Goal: Task Accomplishment & Management: Manage account settings

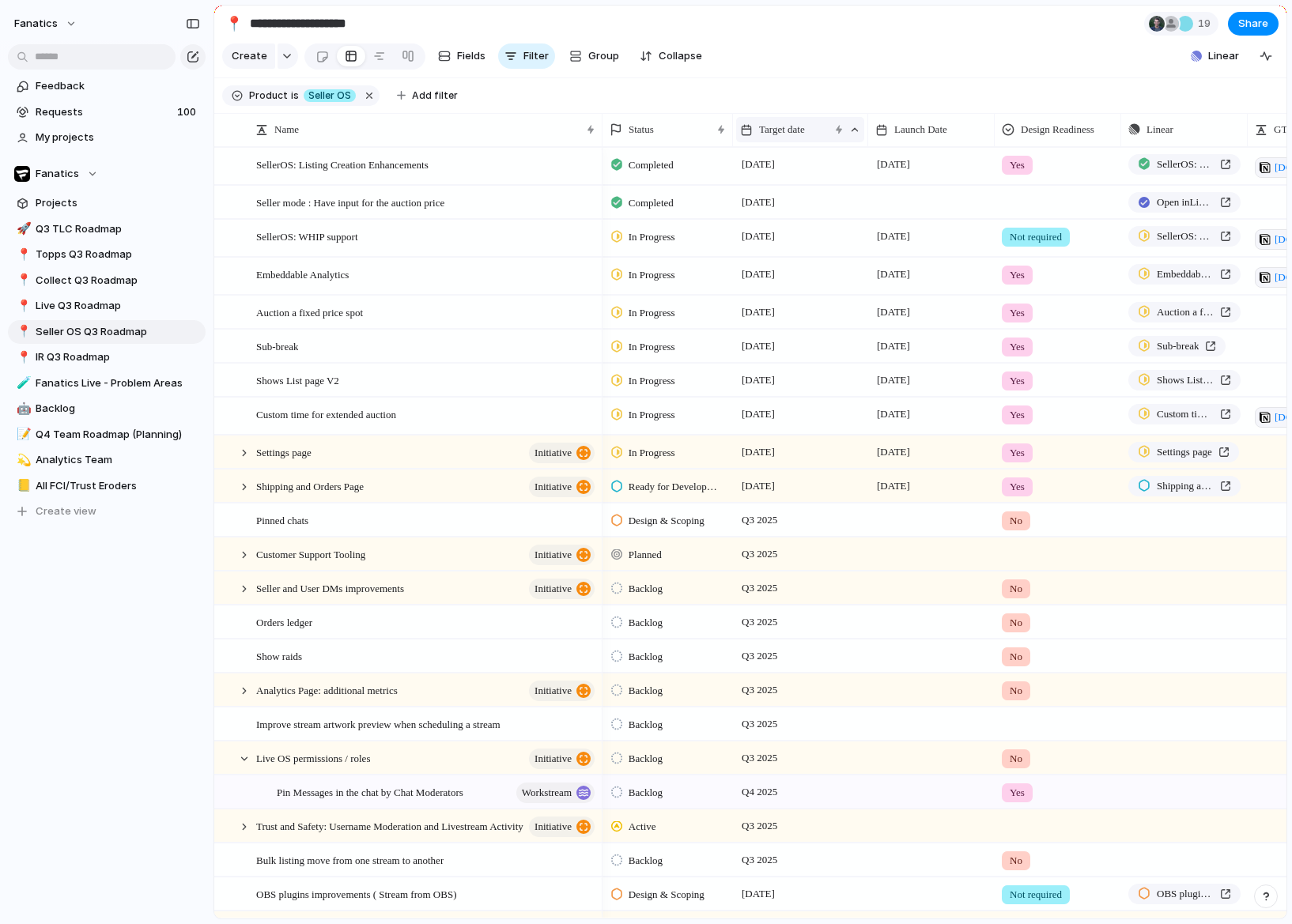
click at [805, 129] on span "Target date" at bounding box center [782, 130] width 46 height 15
click at [874, 55] on div "Modify Hide Clear sort Sort descending" at bounding box center [646, 462] width 1292 height 924
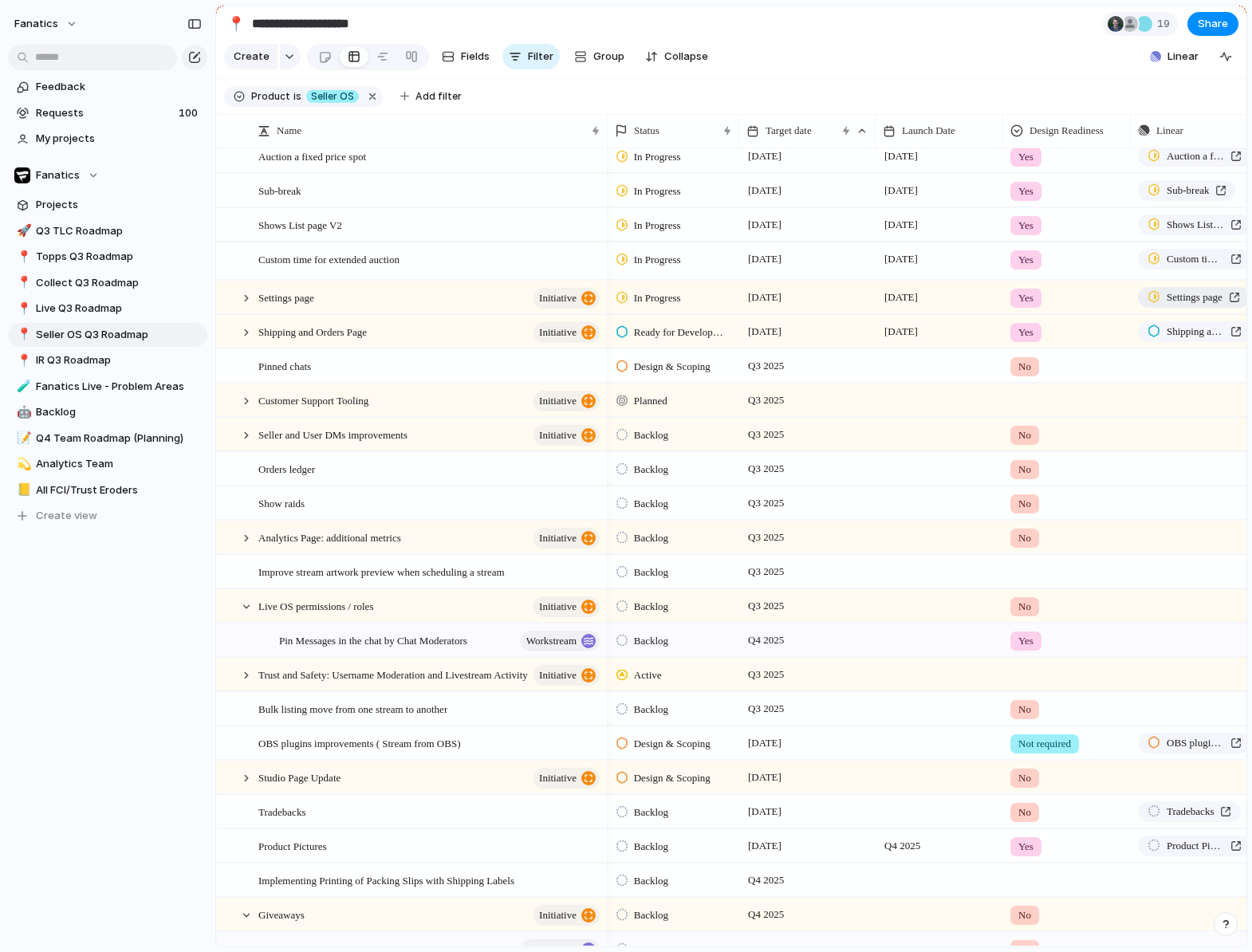
scroll to position [73, 0]
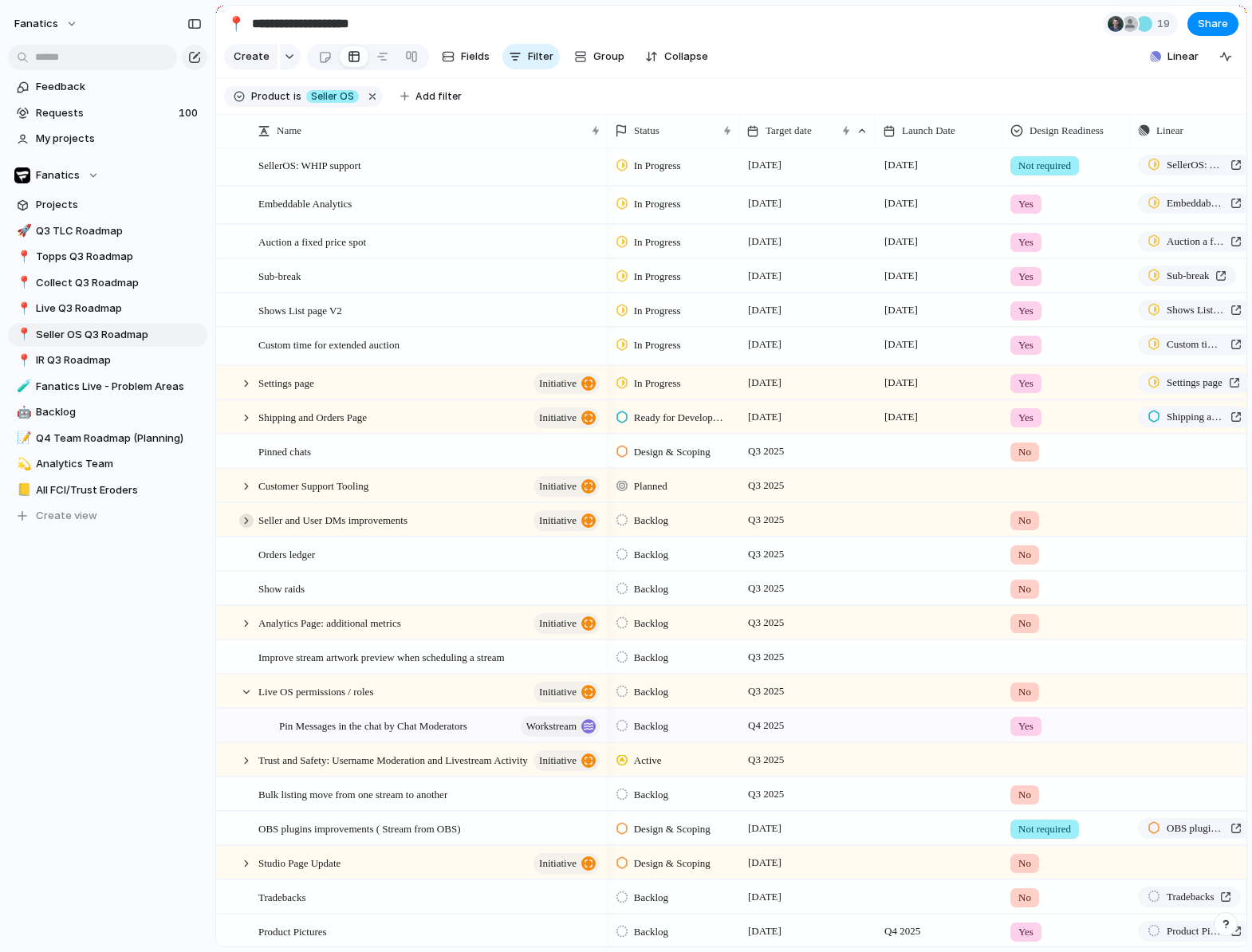
click at [242, 519] on div at bounding box center [246, 520] width 15 height 15
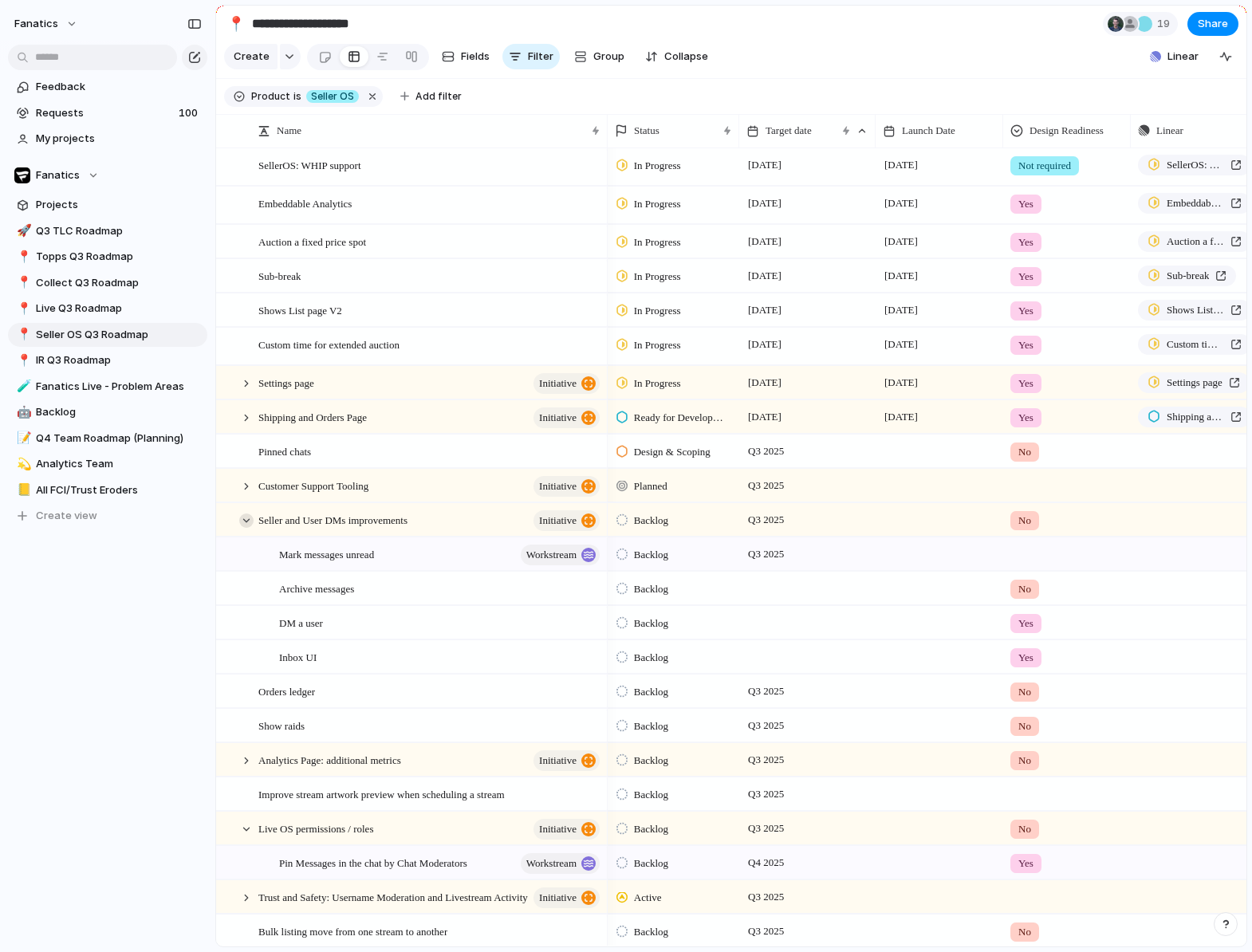
click at [250, 521] on div at bounding box center [246, 520] width 15 height 15
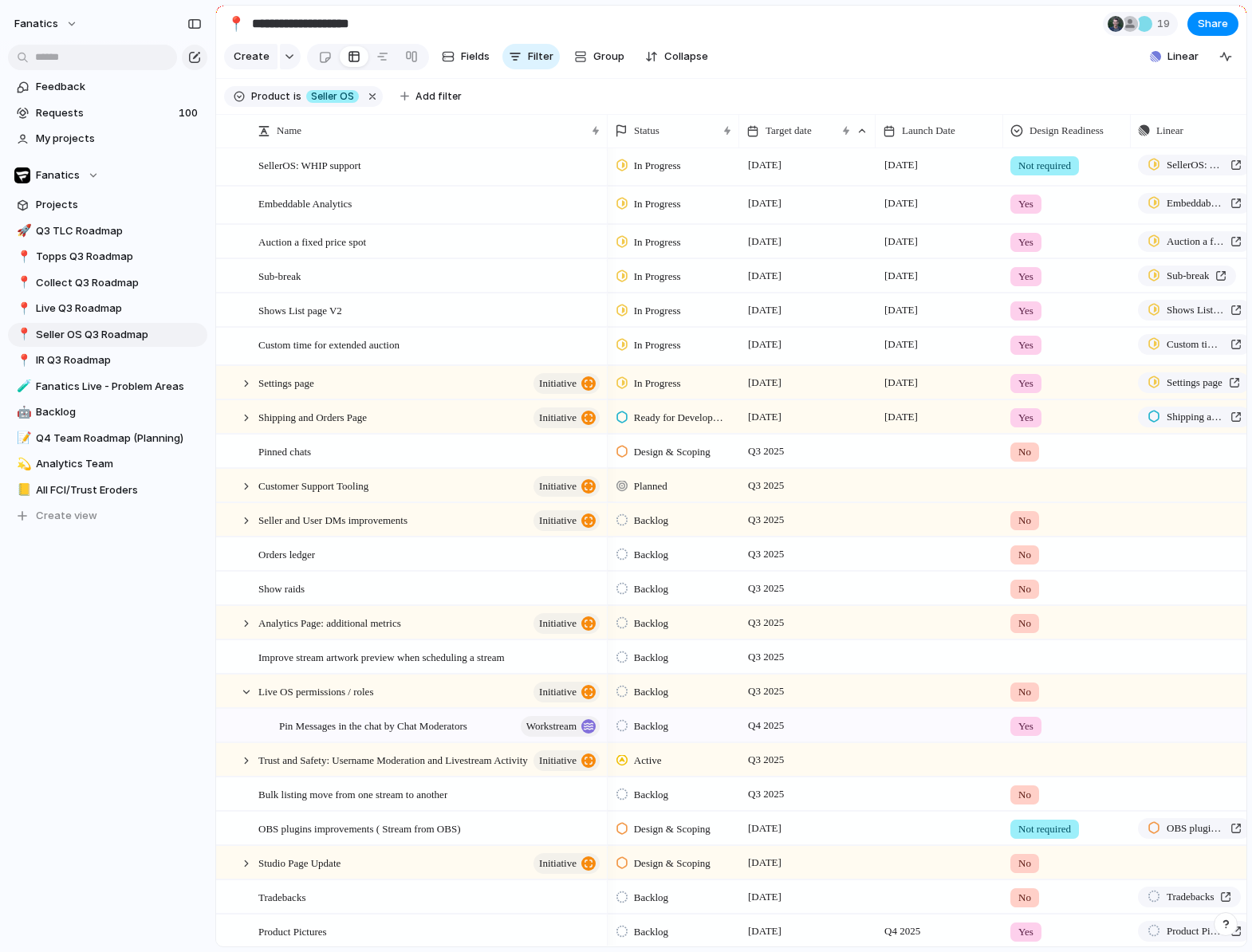
click at [796, 658] on div "Q3 2025" at bounding box center [808, 653] width 135 height 25
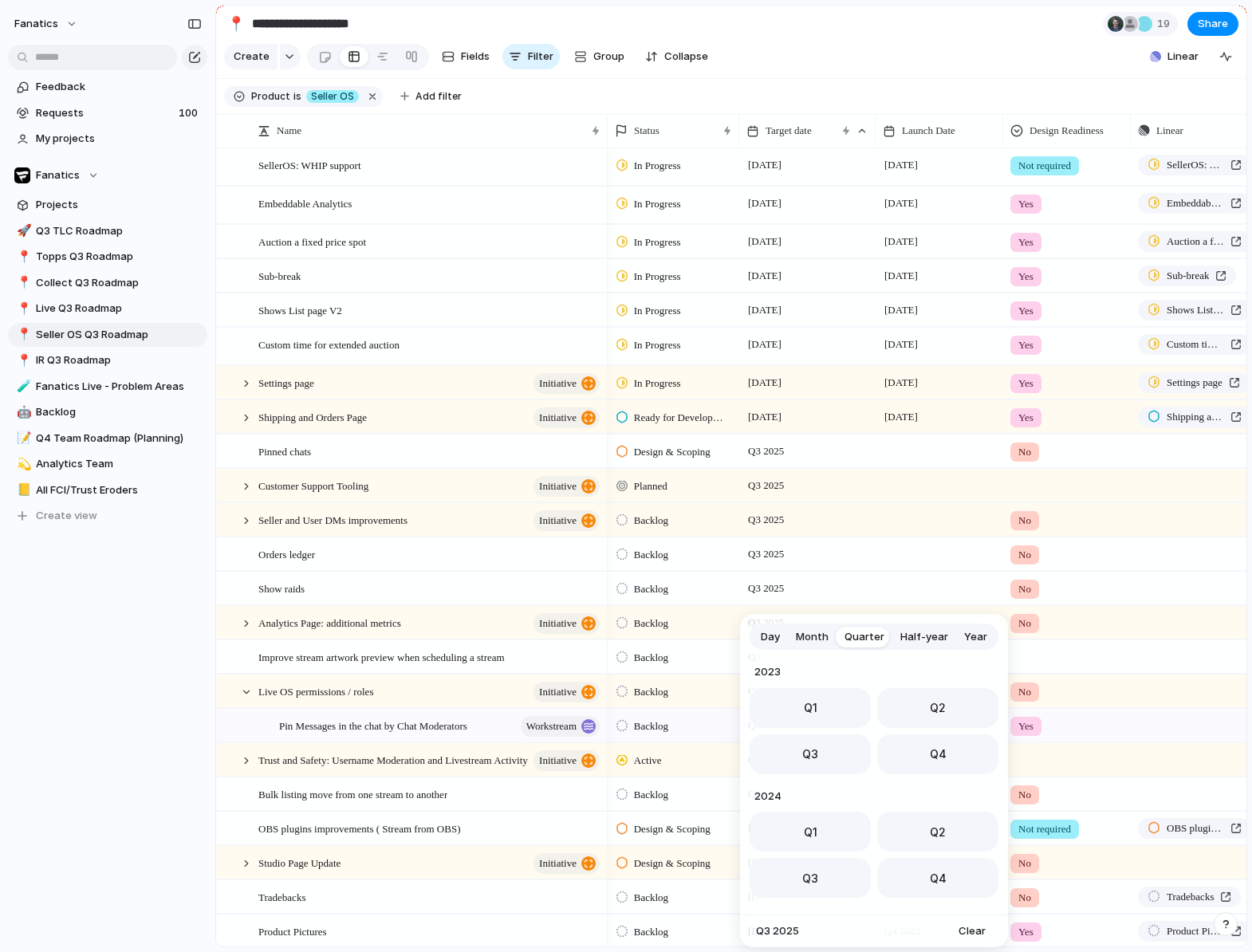
scroll to position [253, 0]
click at [1030, 661] on div "Day Month Quarter Half-year Year 2023 Q1 Q2 Q3 Q4 2024 Q1 Q2 Q3 Q4 2025 Q1 Q2 Q…" at bounding box center [626, 476] width 1252 height 952
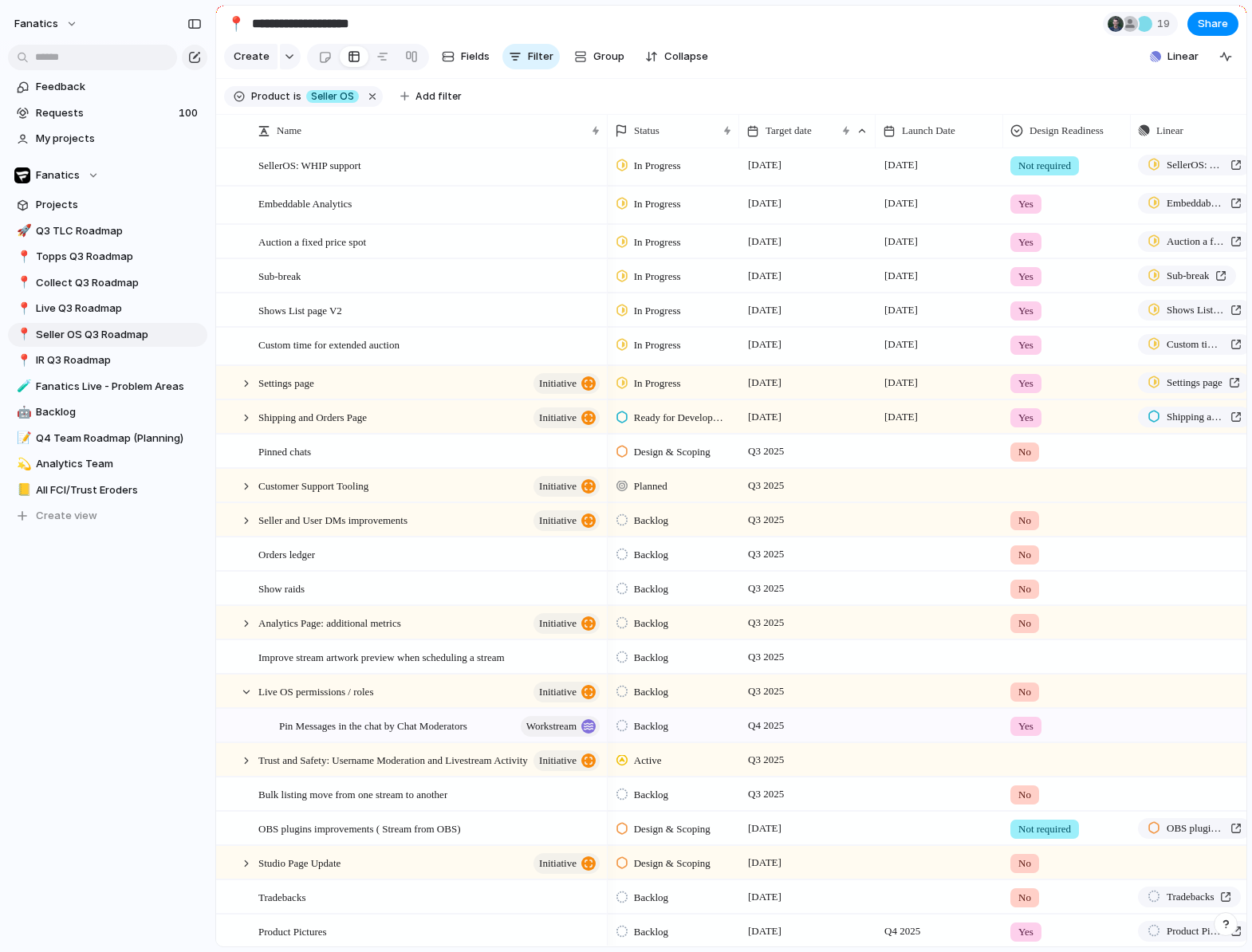
click at [1031, 657] on div at bounding box center [1066, 653] width 126 height 26
click at [1039, 719] on div "Yes" at bounding box center [1030, 724] width 34 height 20
click at [355, 654] on span "Improve stream artwork preview when scheduling a stream" at bounding box center [381, 656] width 246 height 19
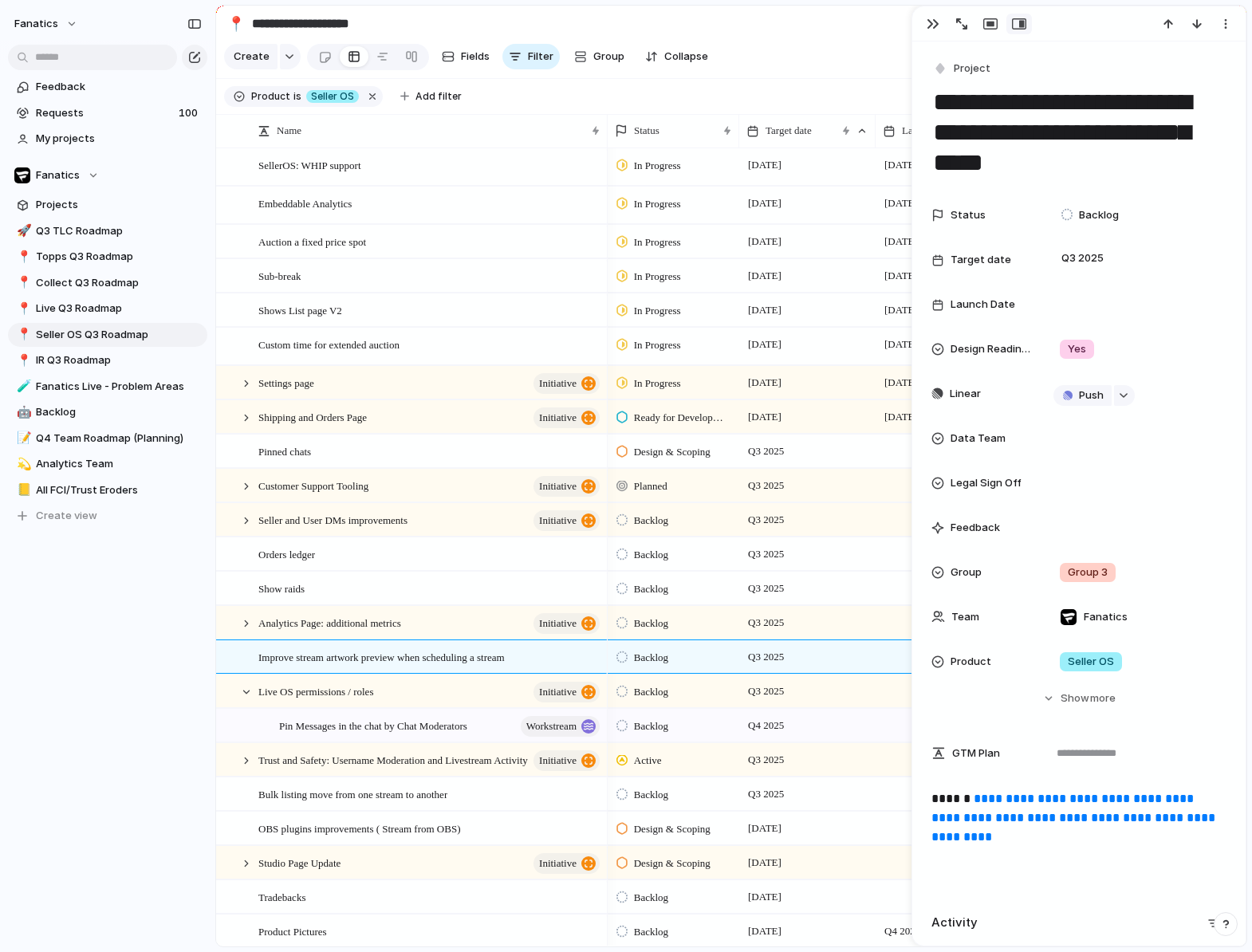
click at [730, 653] on div "Backlog" at bounding box center [673, 654] width 130 height 28
click at [936, 24] on div "Backlog Design & Scoping Ready for Development Blocked / Paused In Progress Com…" at bounding box center [626, 476] width 1252 height 952
click at [932, 22] on div "button" at bounding box center [933, 23] width 13 height 13
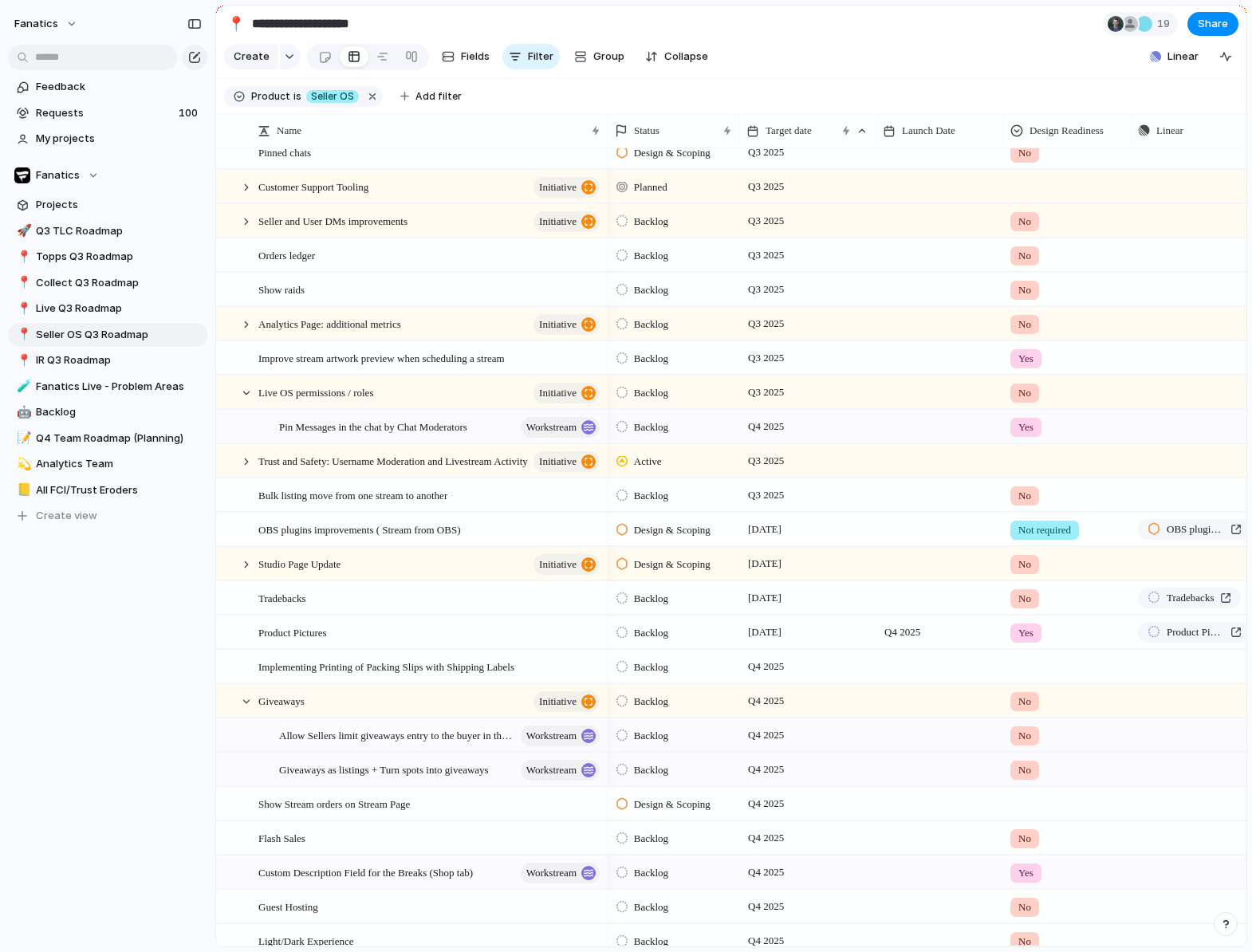
scroll to position [398, 0]
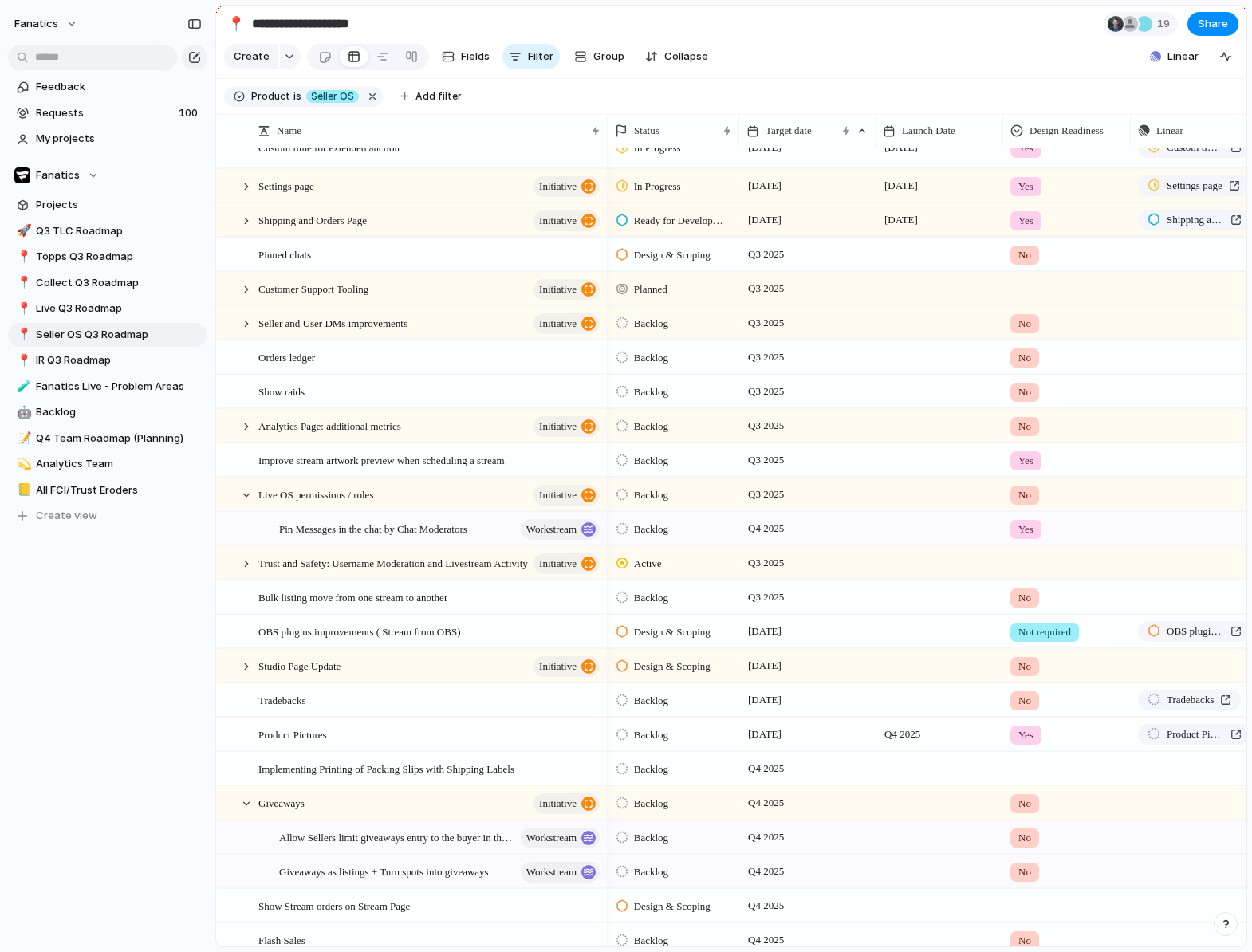
scroll to position [270, 0]
click at [406, 708] on div "Tradebacks" at bounding box center [430, 699] width 344 height 32
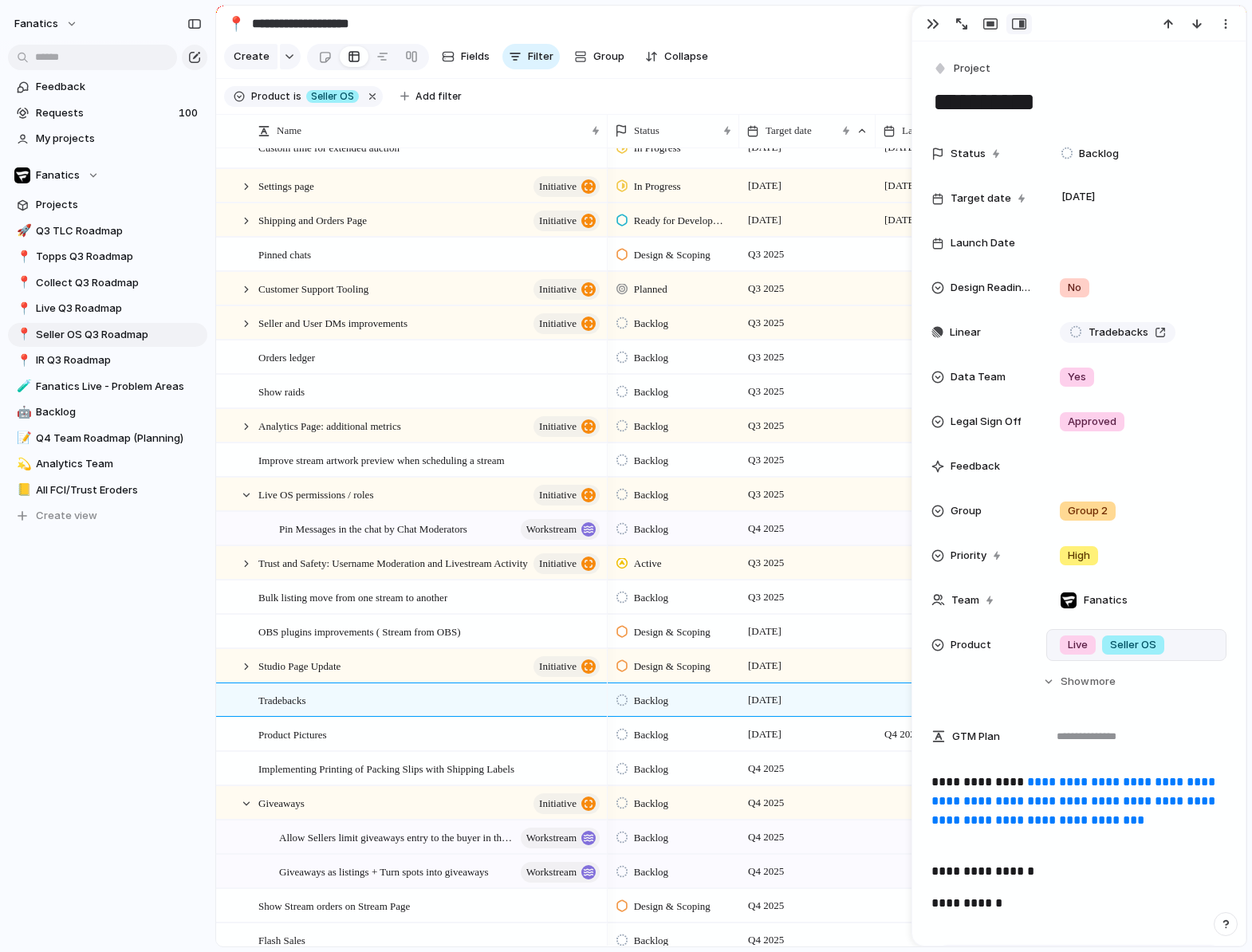
scroll to position [106, 0]
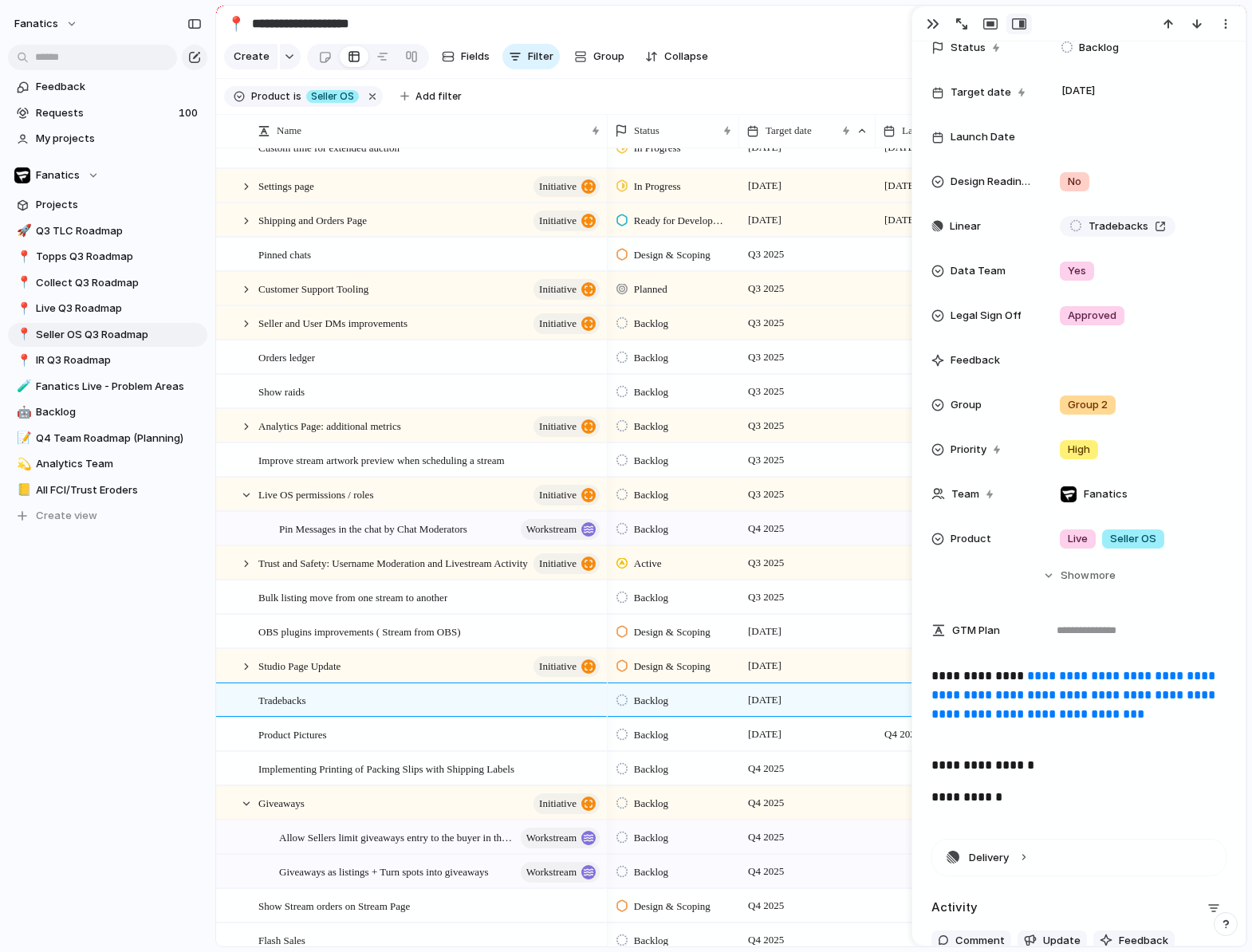
click at [1068, 694] on link "**********" at bounding box center [1074, 694] width 287 height 50
